Goal: Navigation & Orientation: Go to known website

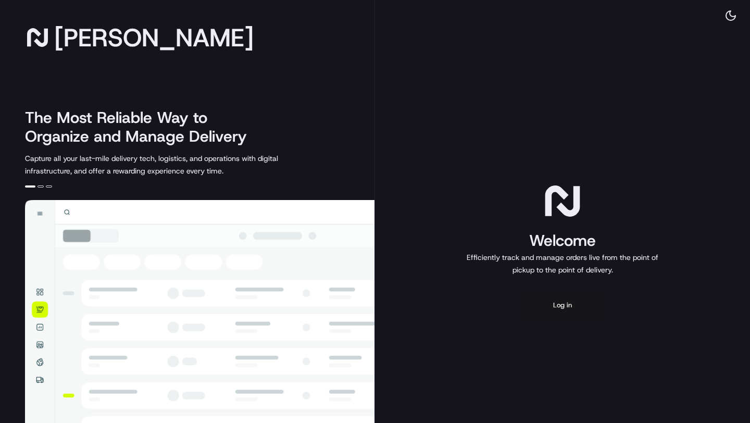
click at [563, 303] on button "Log in" at bounding box center [562, 305] width 83 height 25
